Goal: Information Seeking & Learning: Find specific fact

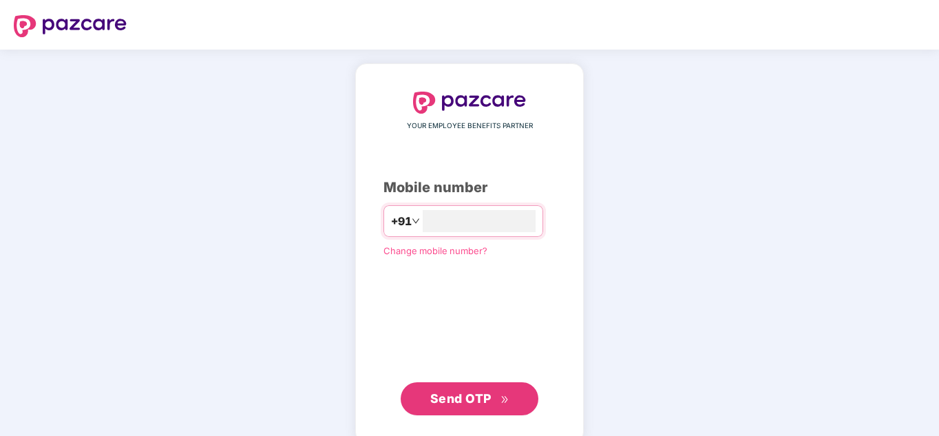
type input "**********"
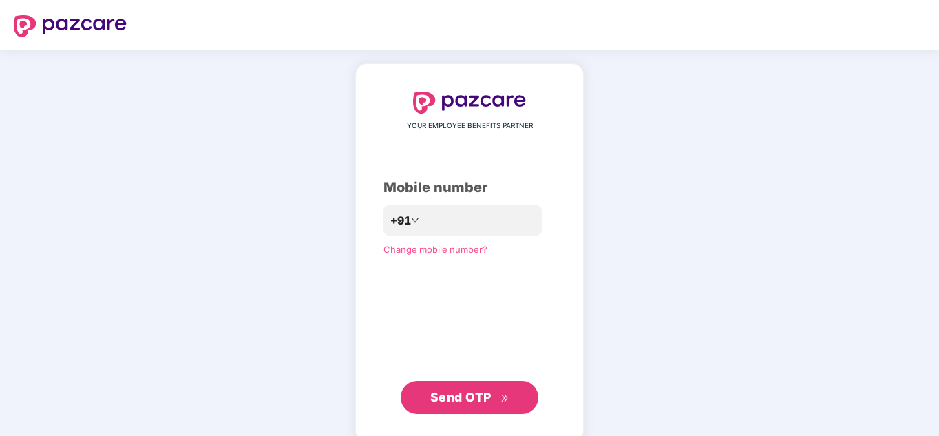
click at [453, 397] on span "Send OTP" at bounding box center [460, 397] width 61 height 14
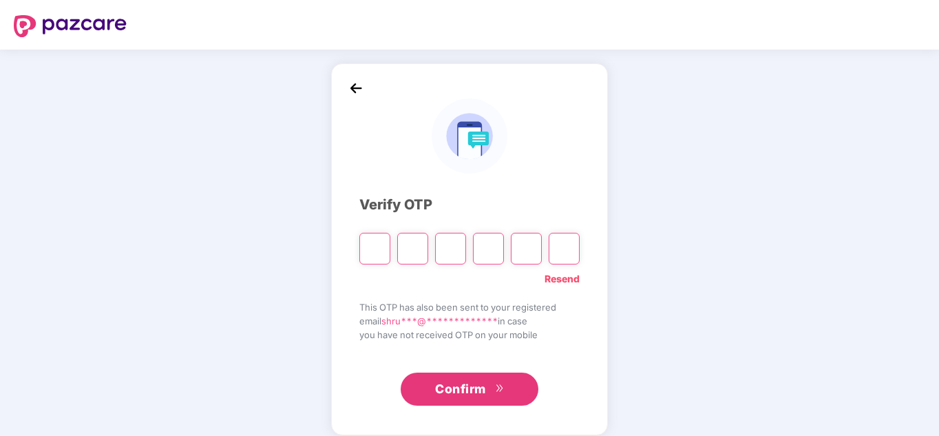
type input "*"
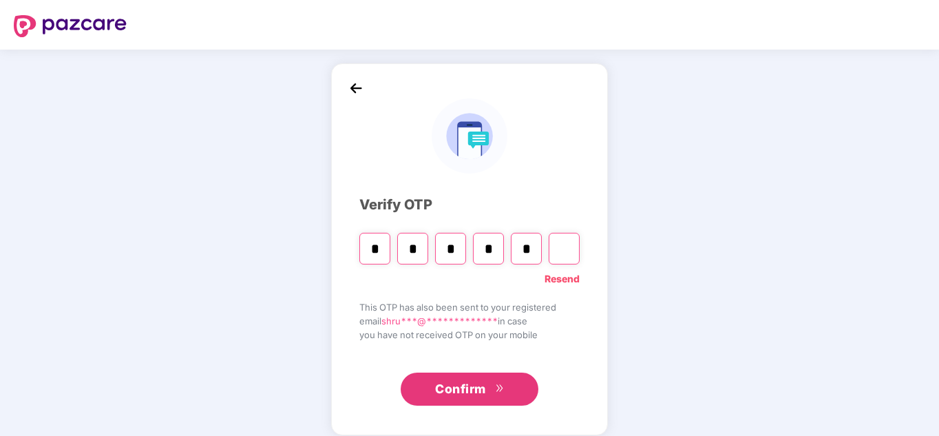
type input "*"
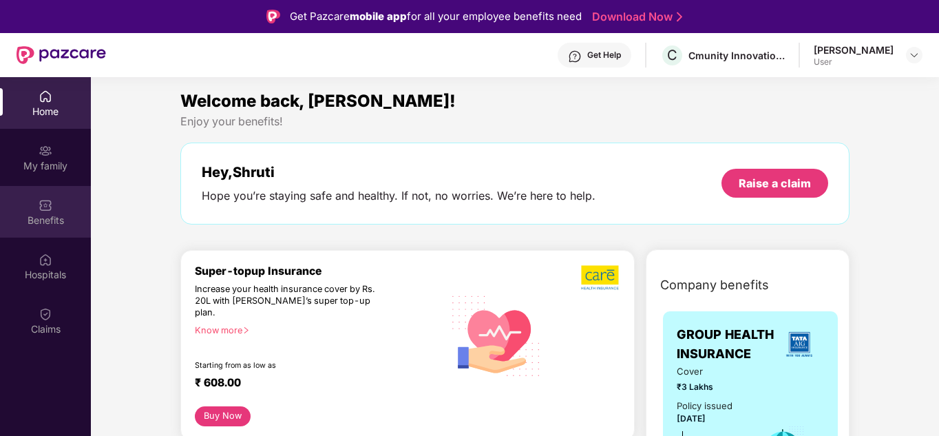
click at [47, 202] on img at bounding box center [46, 205] width 14 height 14
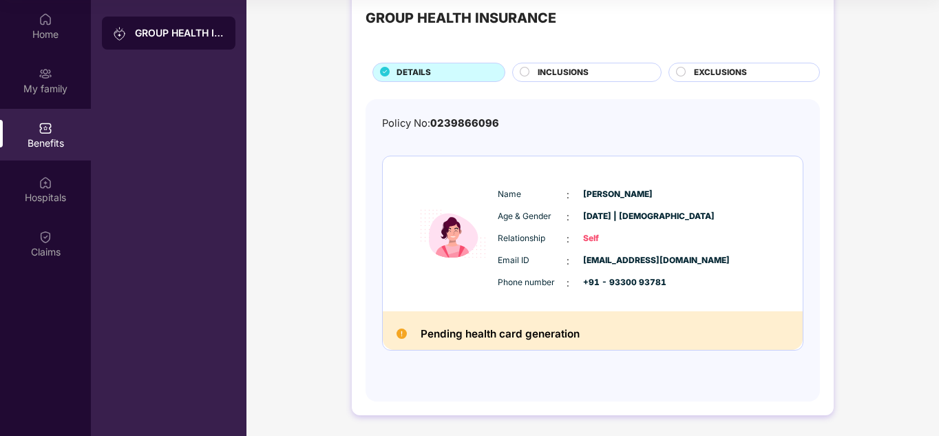
scroll to position [76, 0]
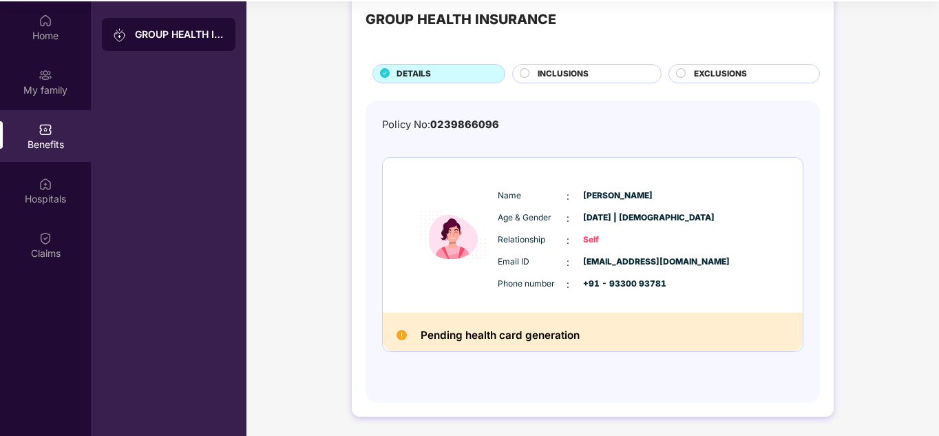
drag, startPoint x: 666, startPoint y: 183, endPoint x: 595, endPoint y: 75, distance: 129.7
click at [595, 75] on div "INCLUSIONS" at bounding box center [592, 74] width 123 height 15
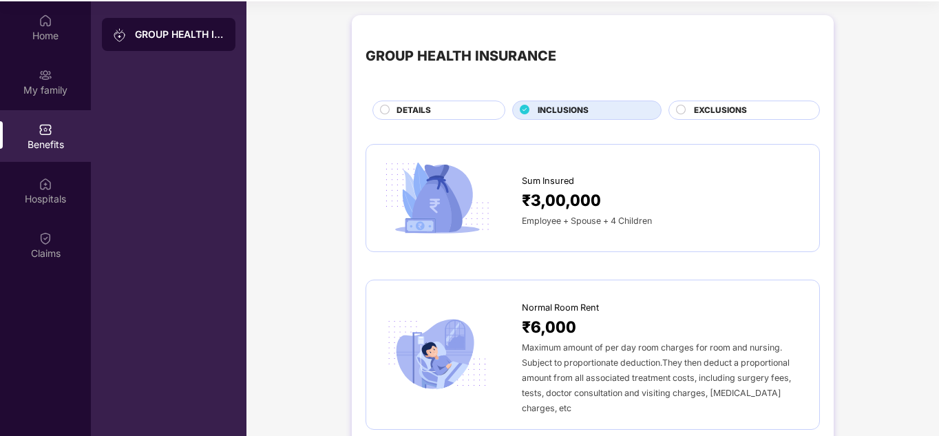
scroll to position [0, 0]
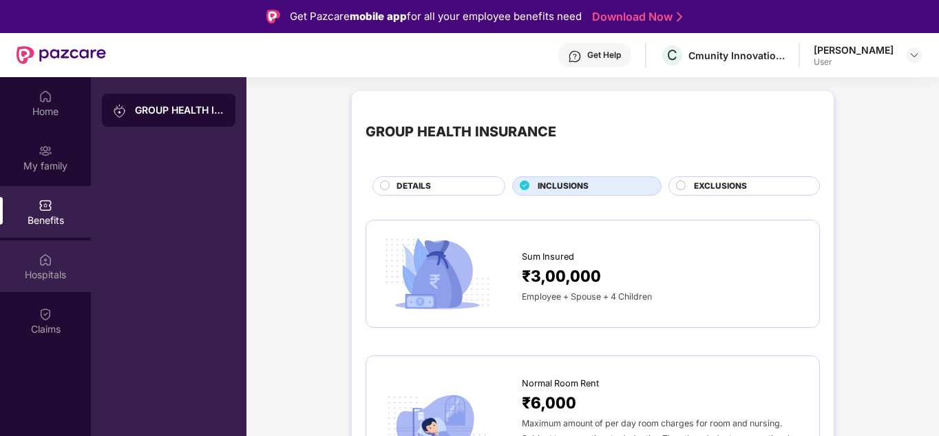
click at [43, 269] on div "Hospitals" at bounding box center [45, 275] width 91 height 14
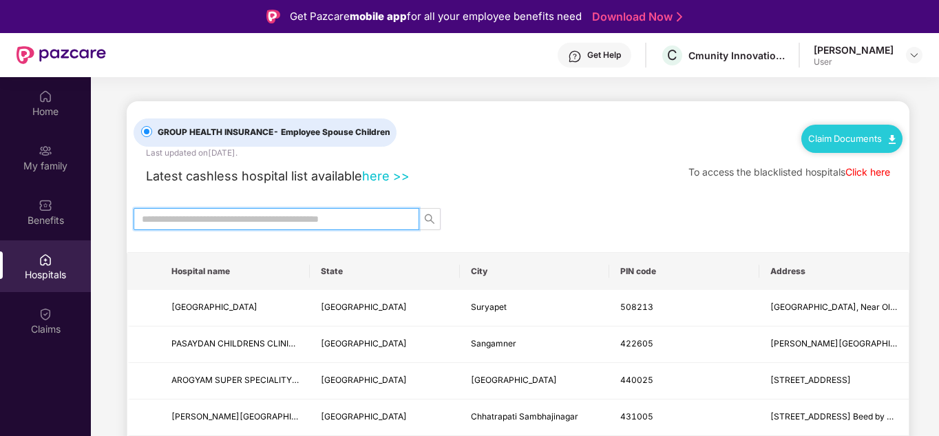
click at [357, 218] on input "text" at bounding box center [271, 218] width 258 height 15
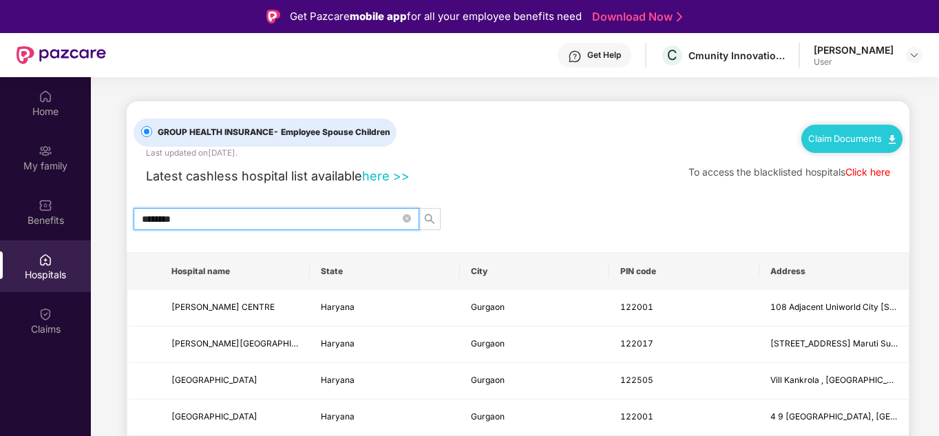
type input "********"
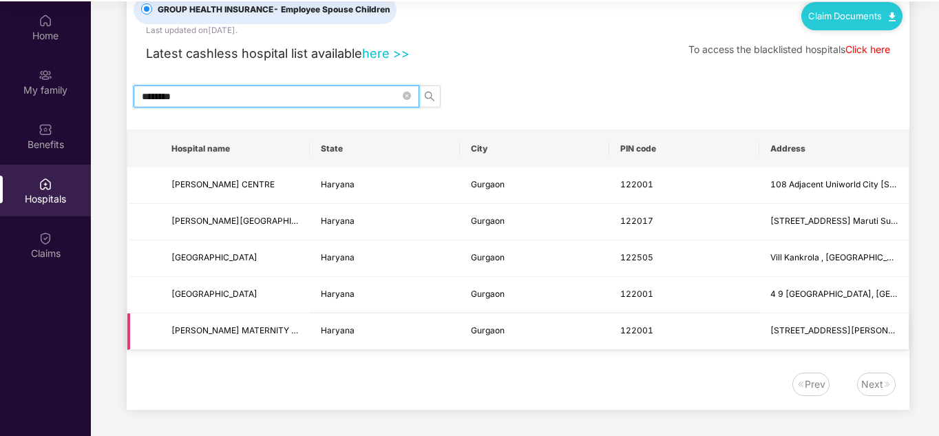
scroll to position [76, 0]
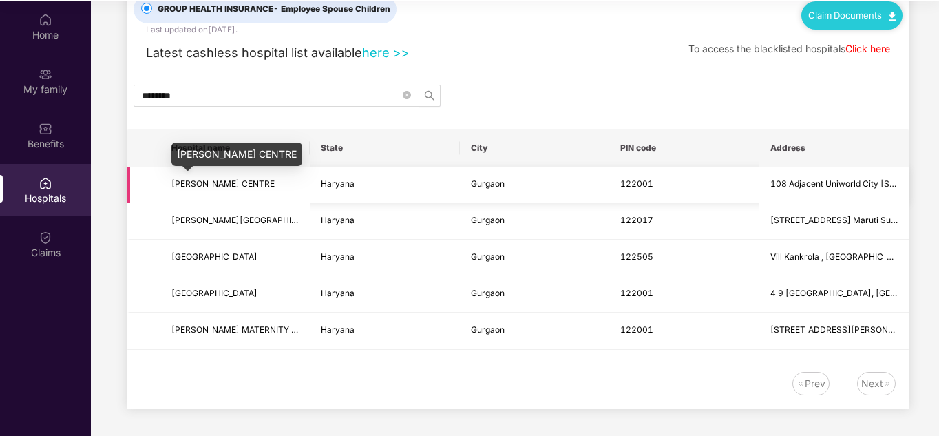
click at [222, 186] on span "[PERSON_NAME] CENTRE" at bounding box center [222, 183] width 103 height 10
click at [434, 190] on td "Haryana" at bounding box center [384, 185] width 149 height 36
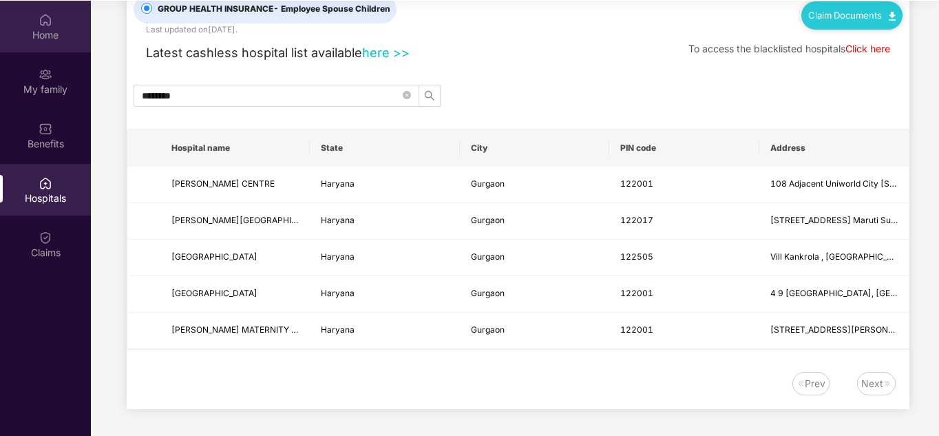
click at [60, 33] on div "Home" at bounding box center [45, 35] width 91 height 14
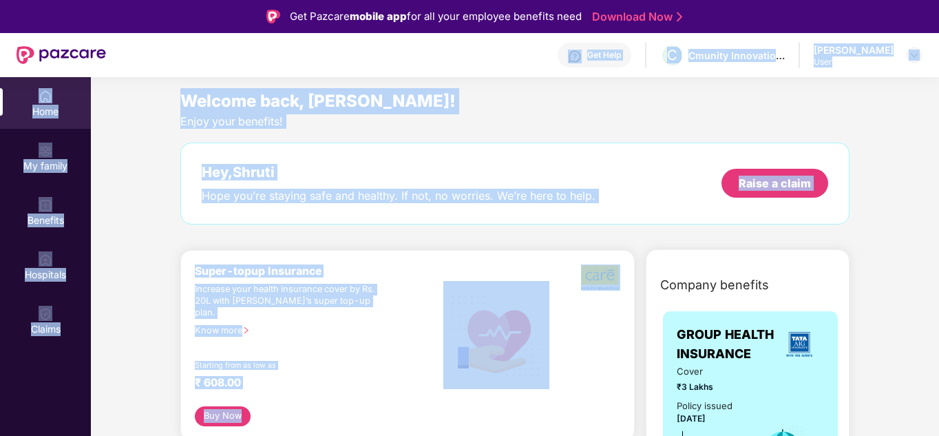
drag, startPoint x: 237, startPoint y: 38, endPoint x: 138, endPoint y: 35, distance: 98.5
click at [138, 35] on div "Get Pazcare mobile app for all your employee benefits need Download Now Get Hel…" at bounding box center [469, 256] width 939 height 513
click at [138, 35] on div "Get Help C Cmunity Innovations Private Limited [PERSON_NAME] User" at bounding box center [514, 55] width 817 height 44
